Goal: Obtain resource: Obtain resource

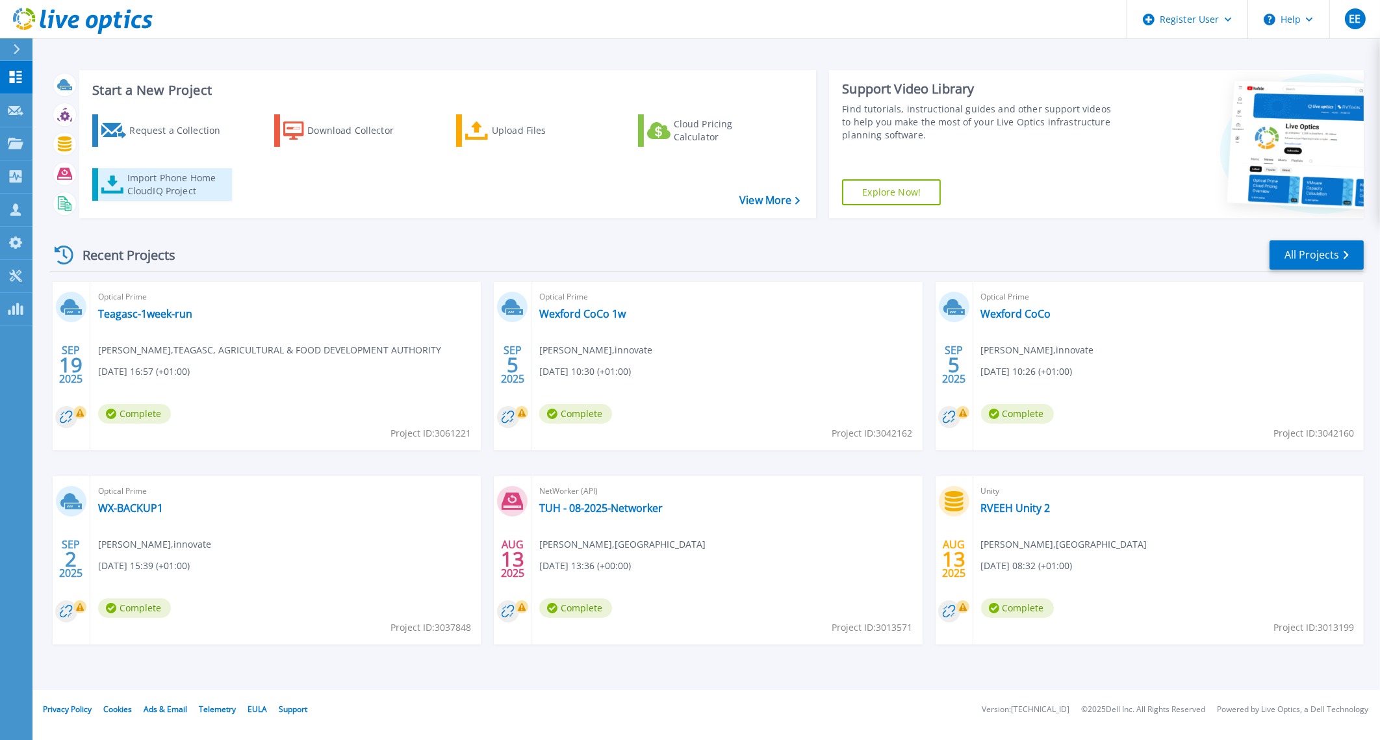
click at [186, 176] on div "Import Phone Home CloudIQ Project" at bounding box center [177, 184] width 101 height 26
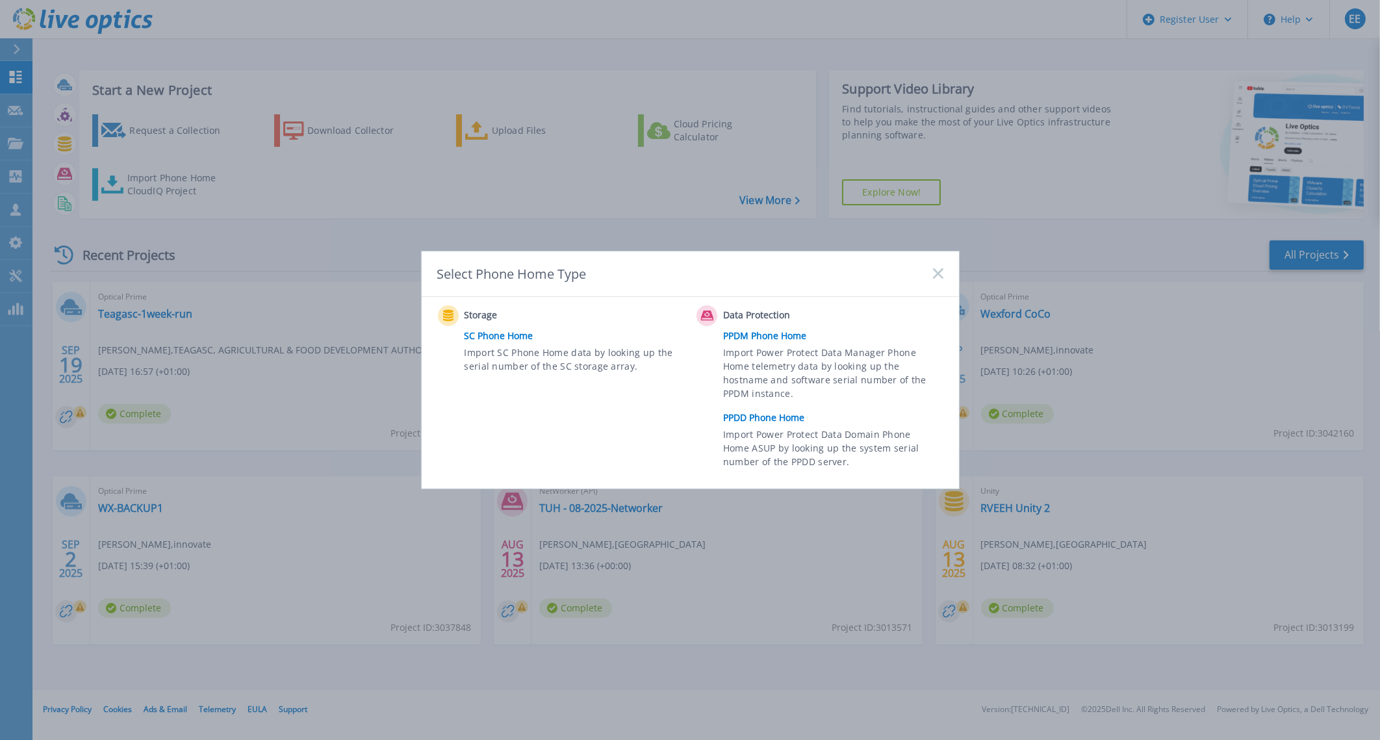
click at [939, 277] on icon at bounding box center [938, 273] width 10 height 10
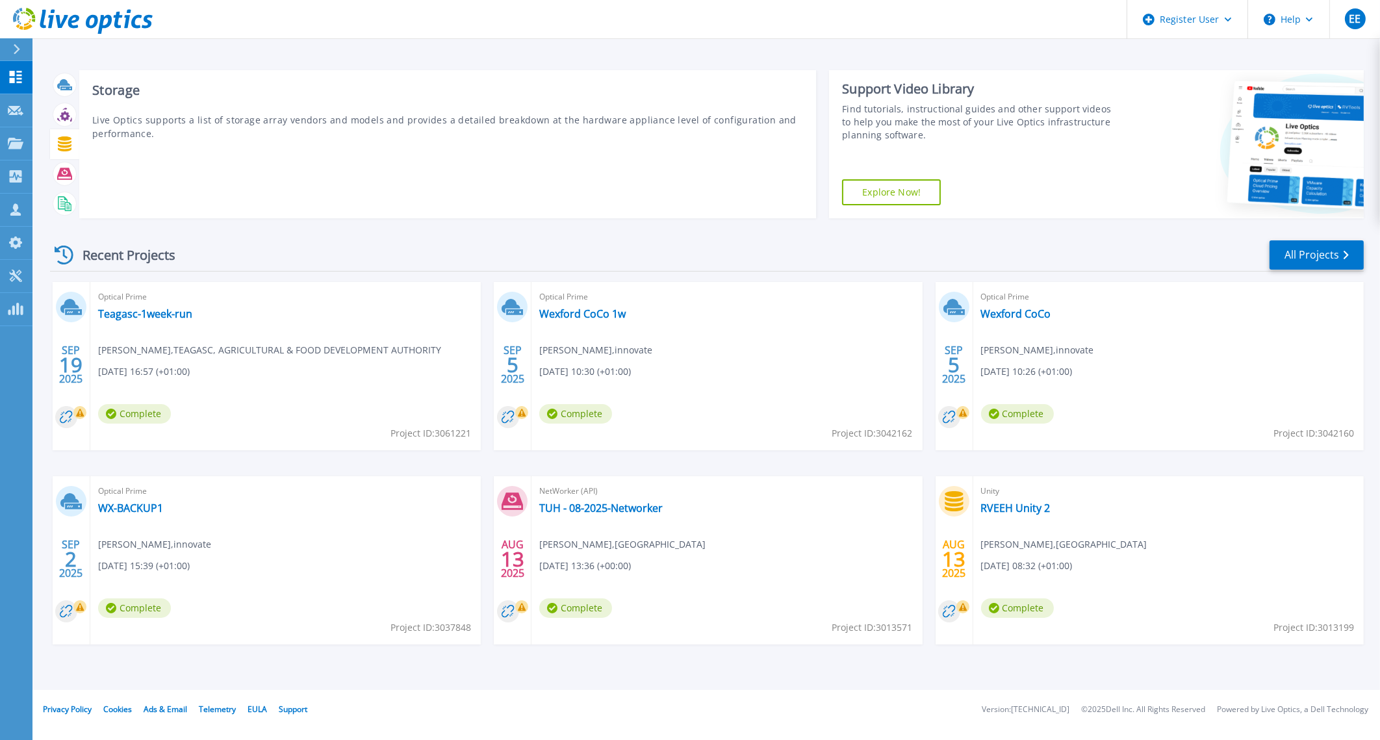
click at [62, 138] on icon at bounding box center [65, 143] width 14 height 15
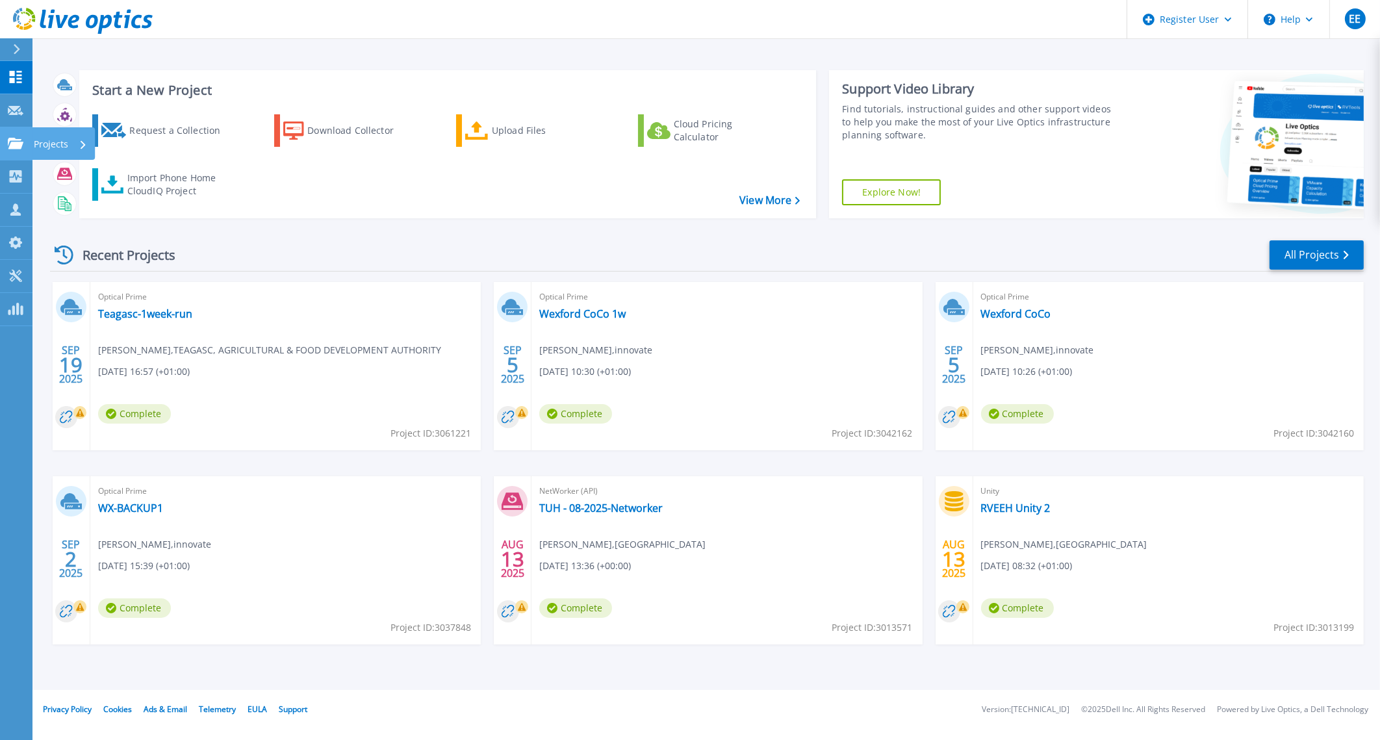
drag, startPoint x: 62, startPoint y: 138, endPoint x: 18, endPoint y: 137, distance: 44.2
click at [18, 137] on link "Projects Projects" at bounding box center [16, 143] width 32 height 33
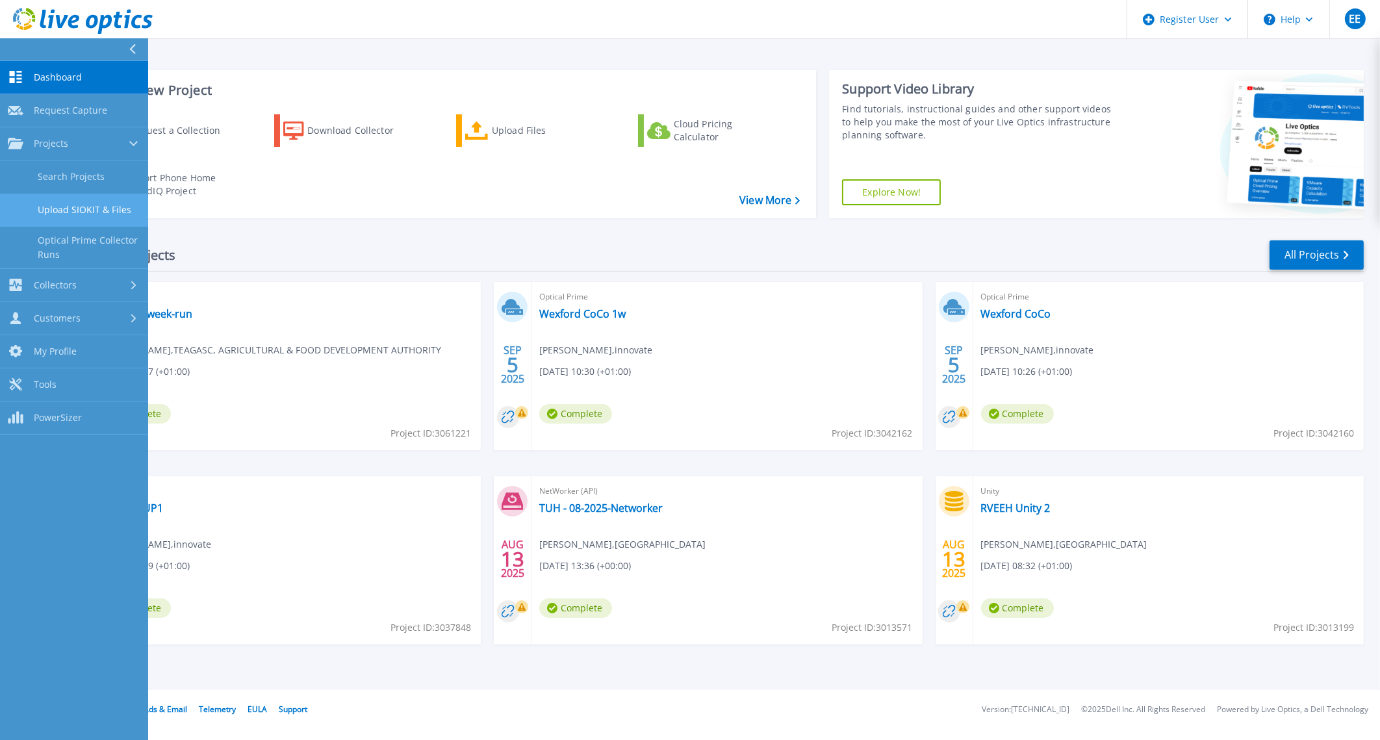
click at [107, 210] on link "Upload SIOKIT & Files" at bounding box center [74, 210] width 148 height 33
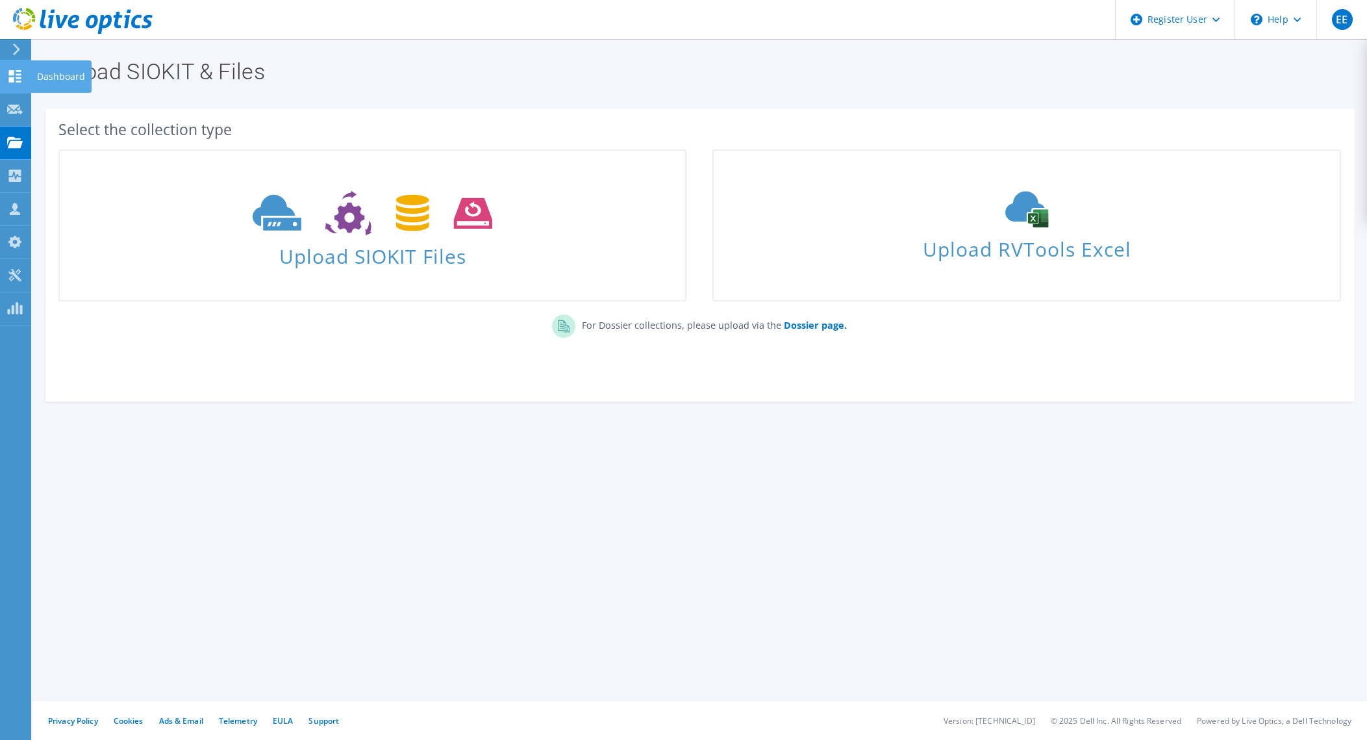
click at [10, 80] on use at bounding box center [15, 76] width 12 height 12
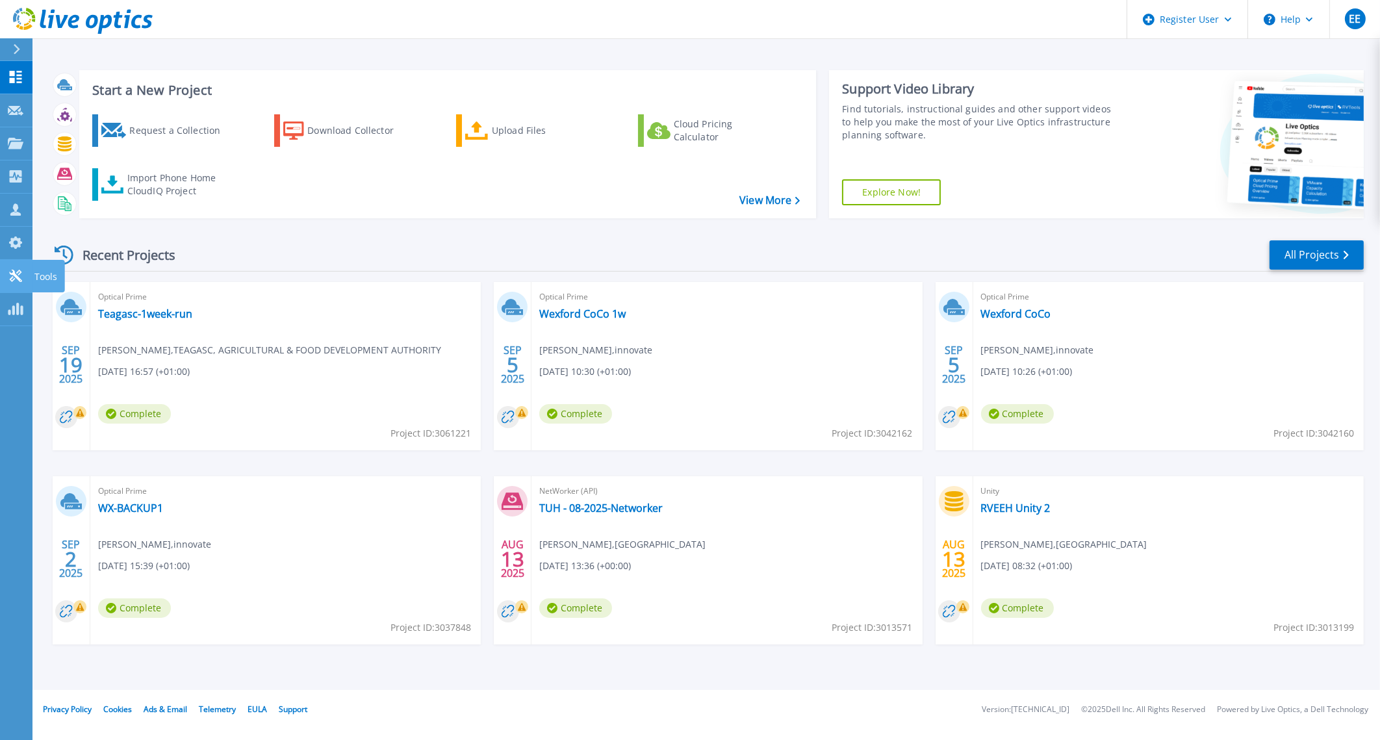
click at [15, 274] on icon at bounding box center [15, 276] width 12 height 12
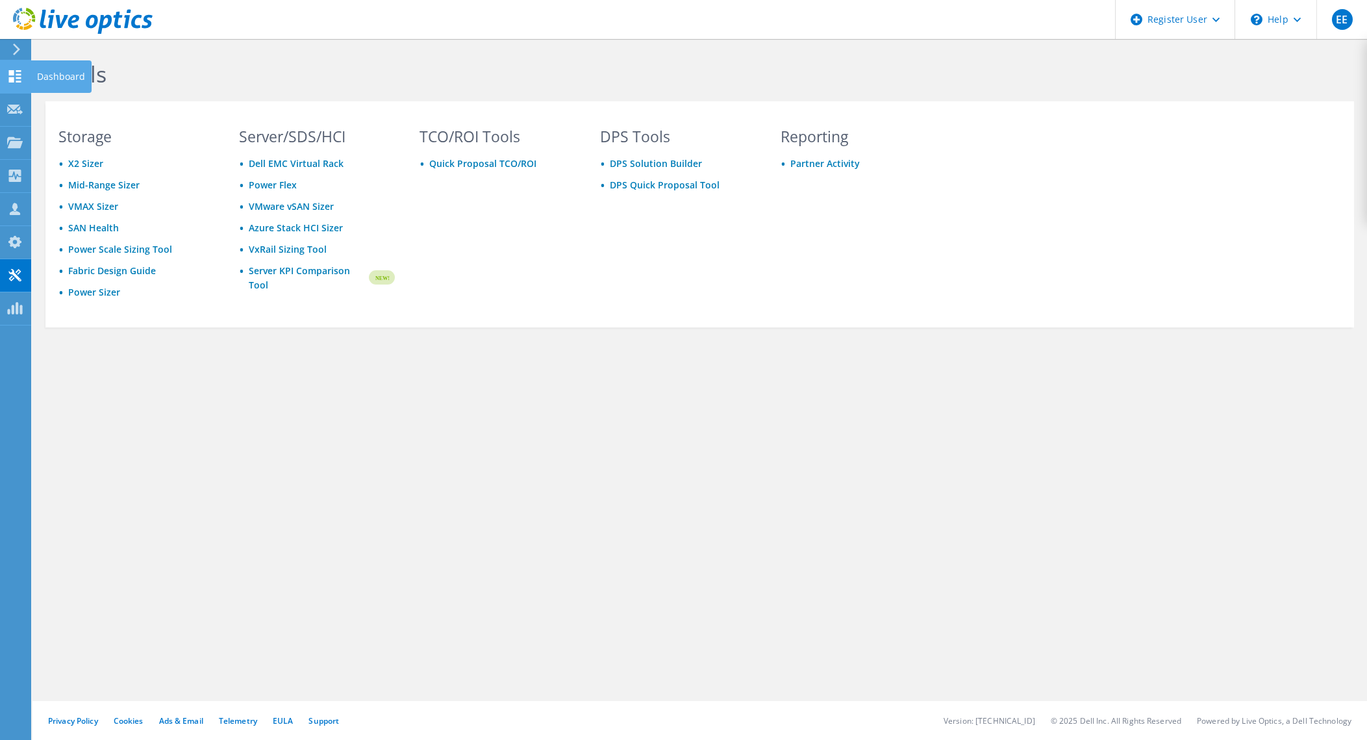
click at [21, 73] on icon at bounding box center [15, 76] width 16 height 12
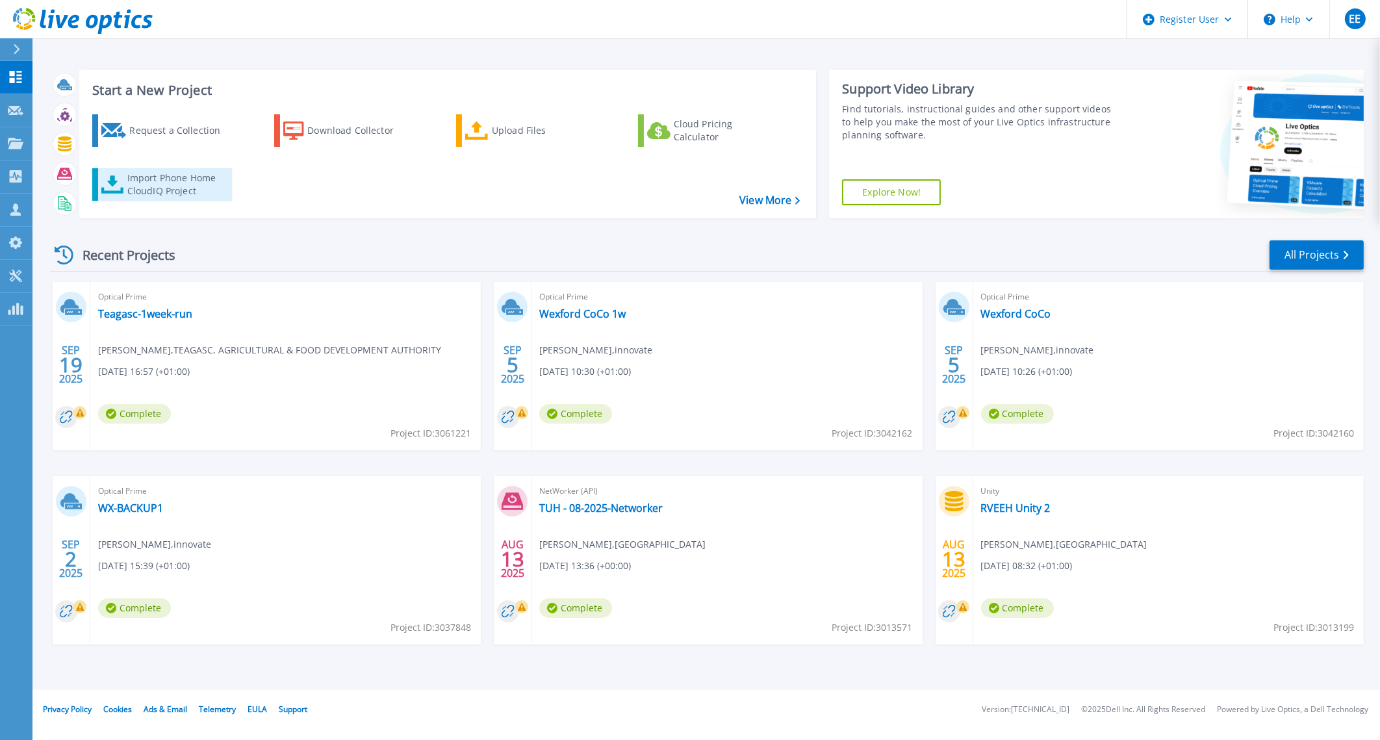
click at [148, 175] on div "Import Phone Home CloudIQ Project" at bounding box center [177, 184] width 101 height 26
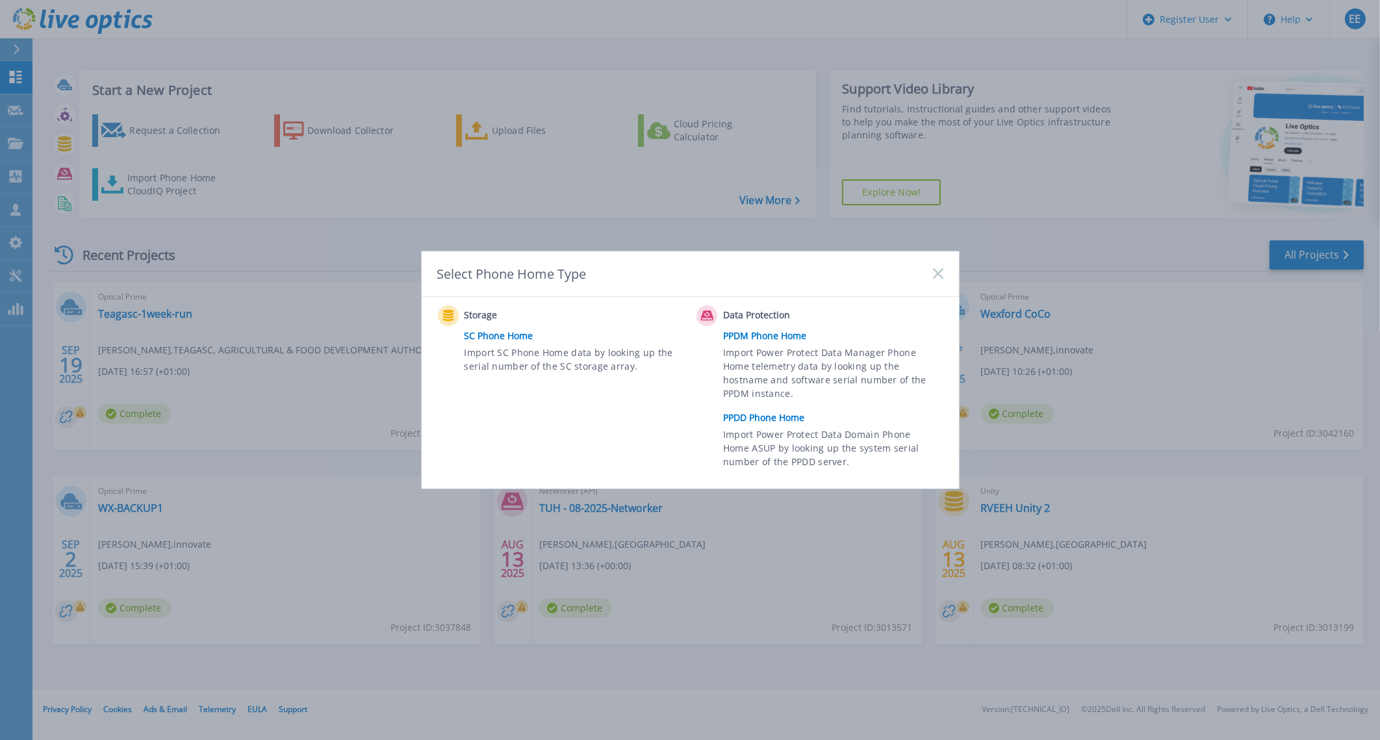
click at [498, 334] on link "SC Phone Home" at bounding box center [577, 335] width 226 height 19
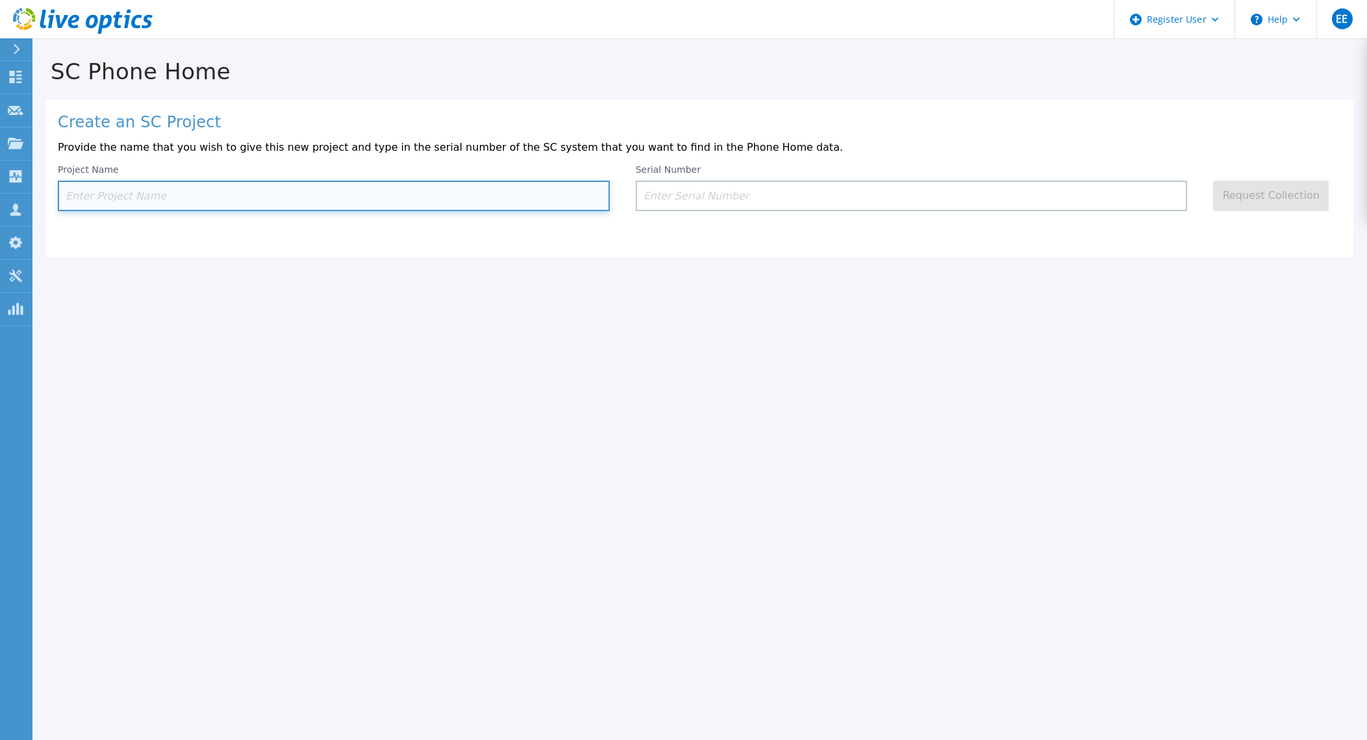
click at [385, 190] on input at bounding box center [334, 196] width 552 height 31
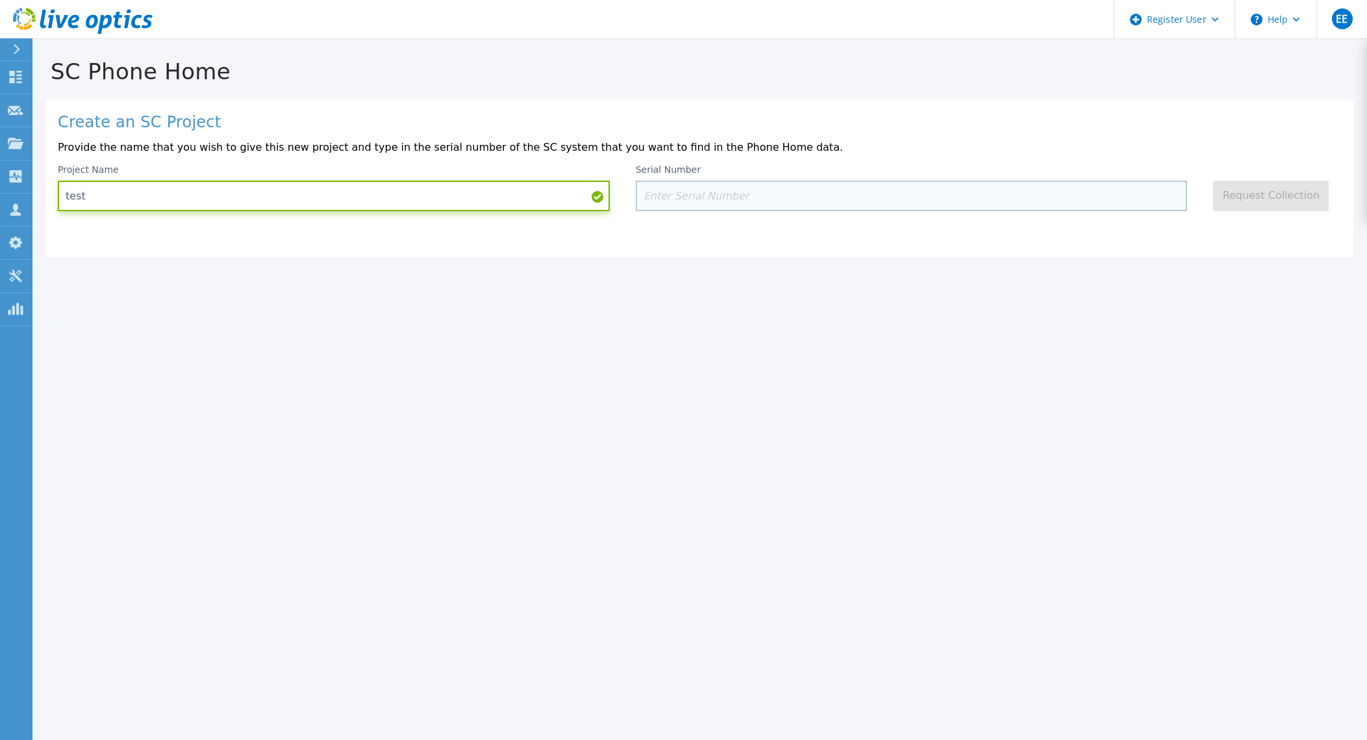
type input "test"
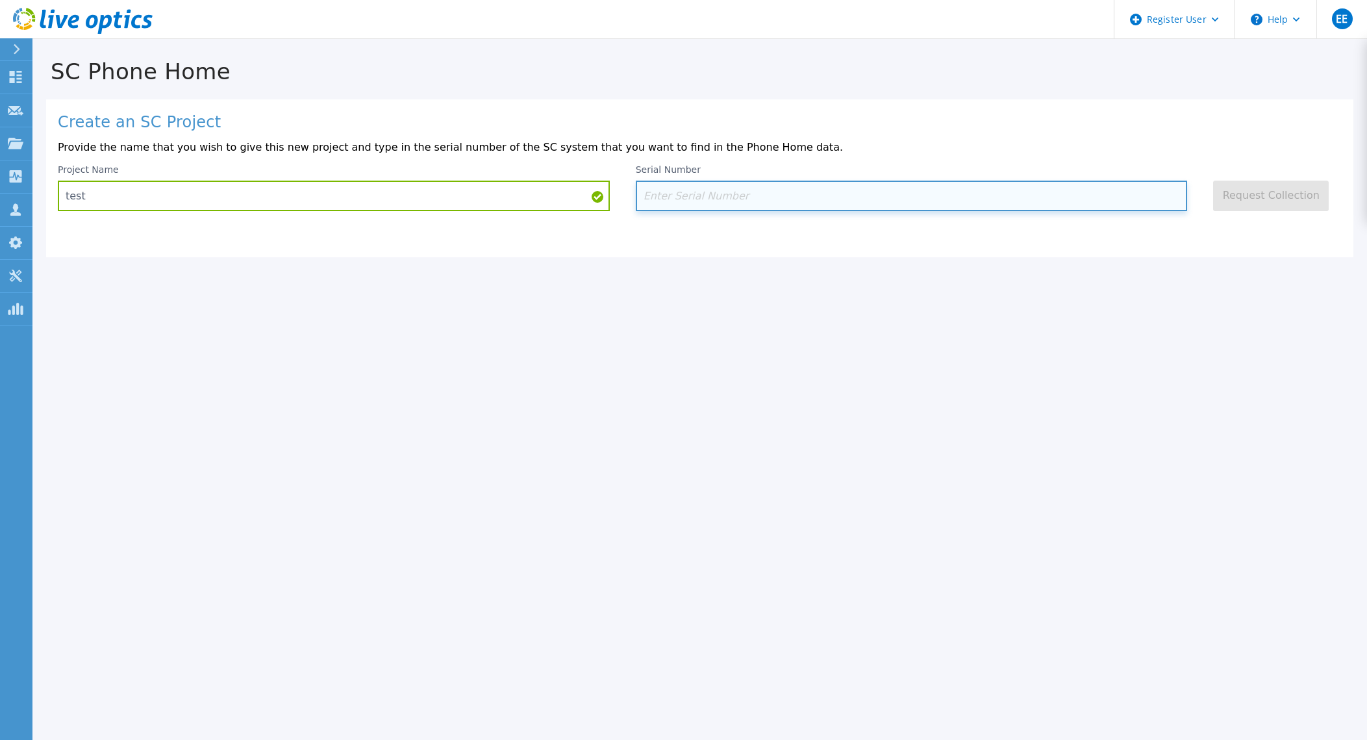
click at [668, 206] on input at bounding box center [912, 196] width 552 height 31
paste input "CK22000287"
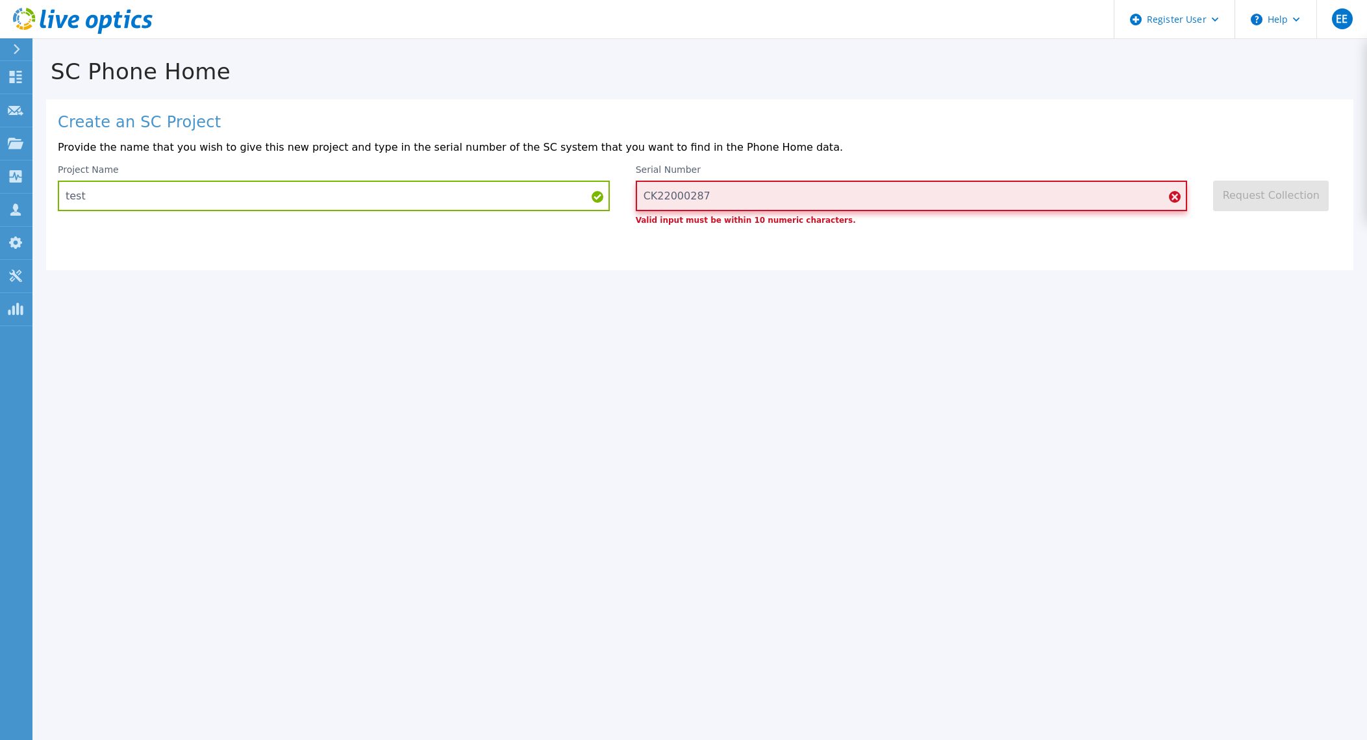
click at [840, 186] on input "CK22000287" at bounding box center [912, 196] width 552 height 31
type input "hdd5v44"
